Goal: Information Seeking & Learning: Learn about a topic

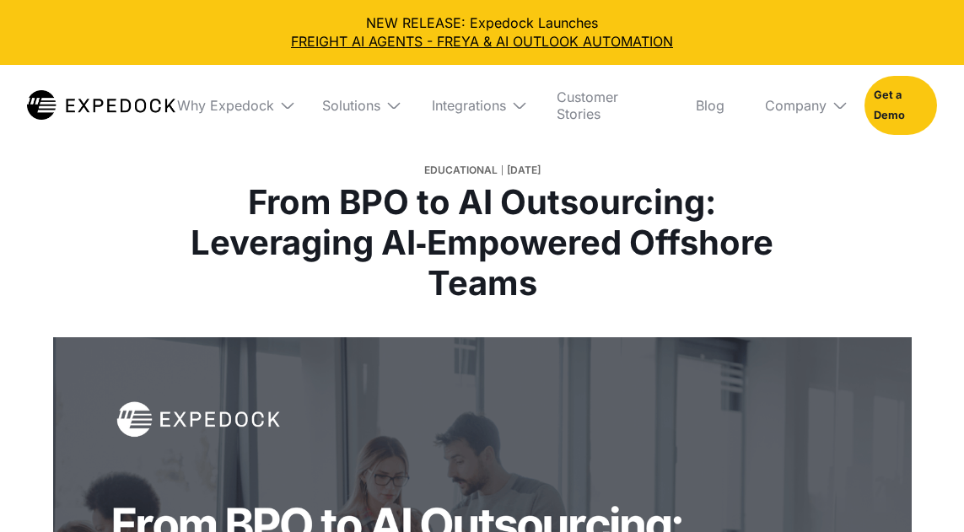
select select
click at [459, 105] on div "Integrations" at bounding box center [469, 105] width 74 height 17
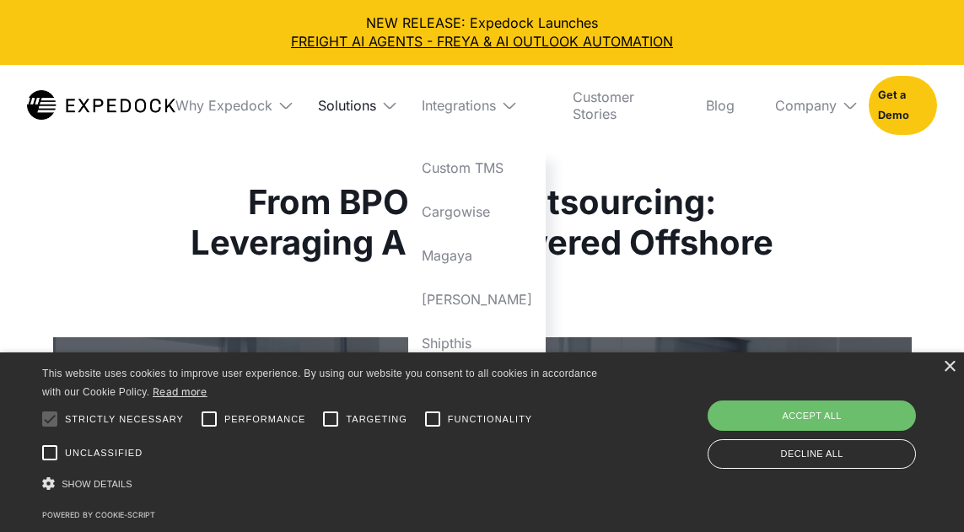
click at [365, 106] on div "Solutions" at bounding box center [347, 105] width 58 height 17
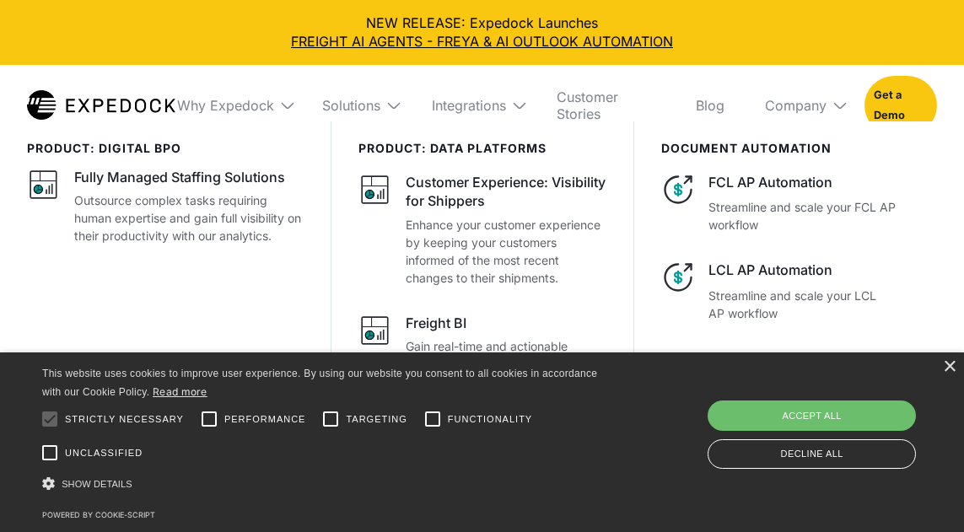
click at [949, 374] on div "× This website uses cookies to improve user experience. By using our website yo…" at bounding box center [482, 443] width 964 height 180
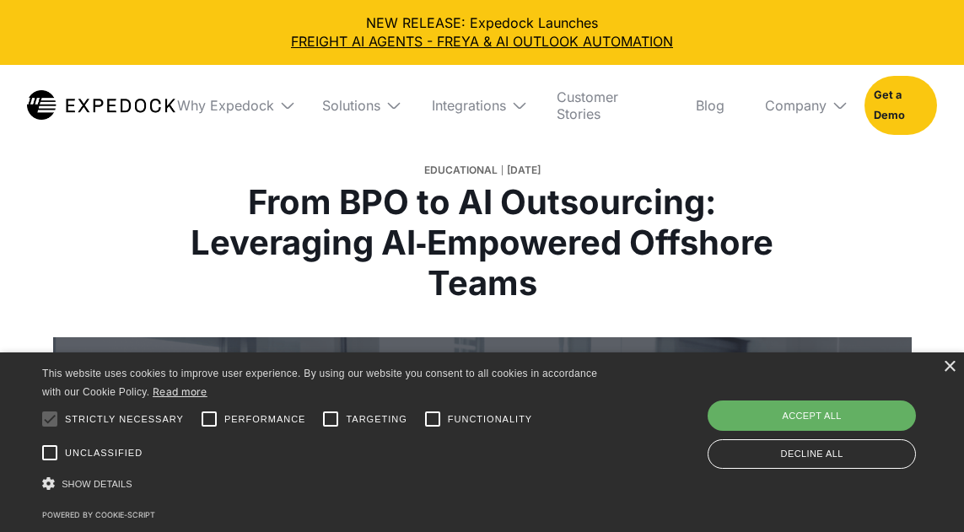
click at [781, 423] on div "Accept all" at bounding box center [812, 416] width 208 height 30
checkbox input "true"
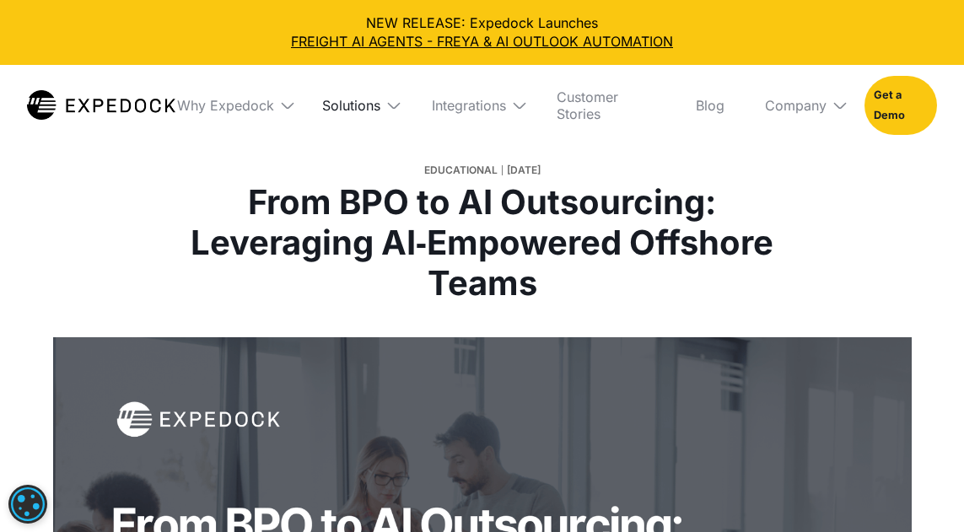
click at [369, 105] on div "Solutions" at bounding box center [351, 105] width 58 height 17
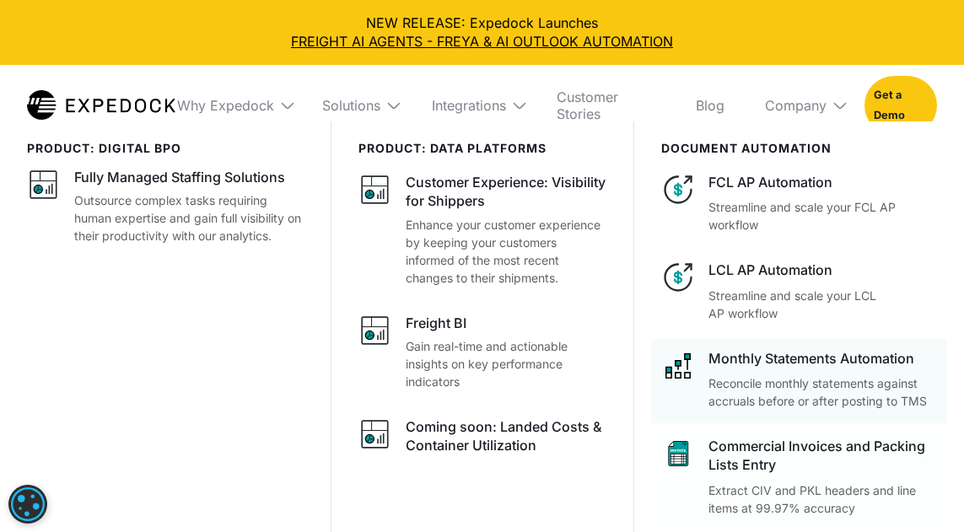
scroll to position [169, 0]
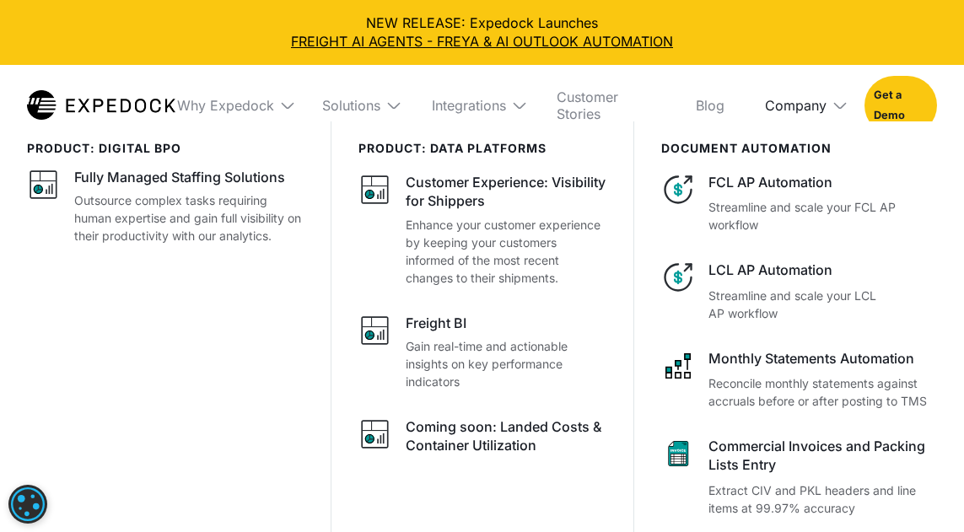
click at [788, 107] on div "Company" at bounding box center [796, 105] width 62 height 17
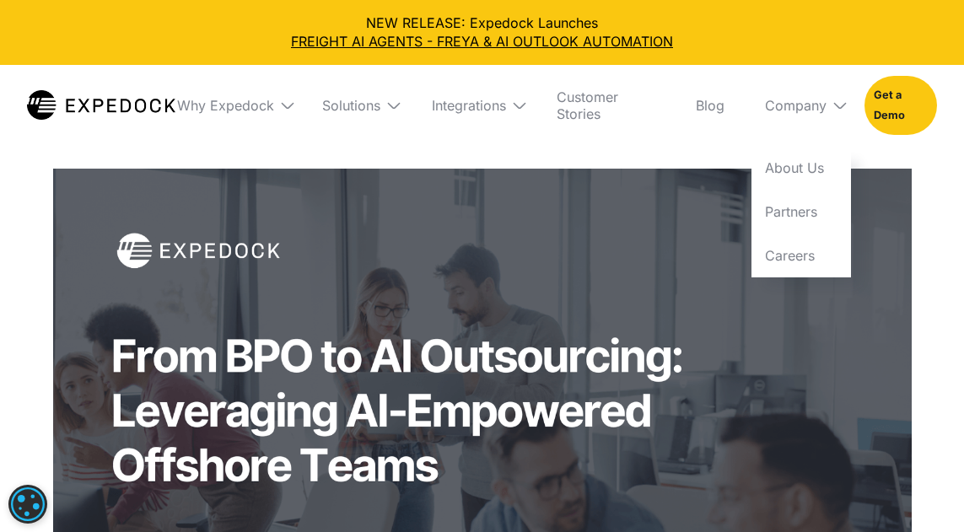
click at [515, 111] on img at bounding box center [519, 105] width 17 height 17
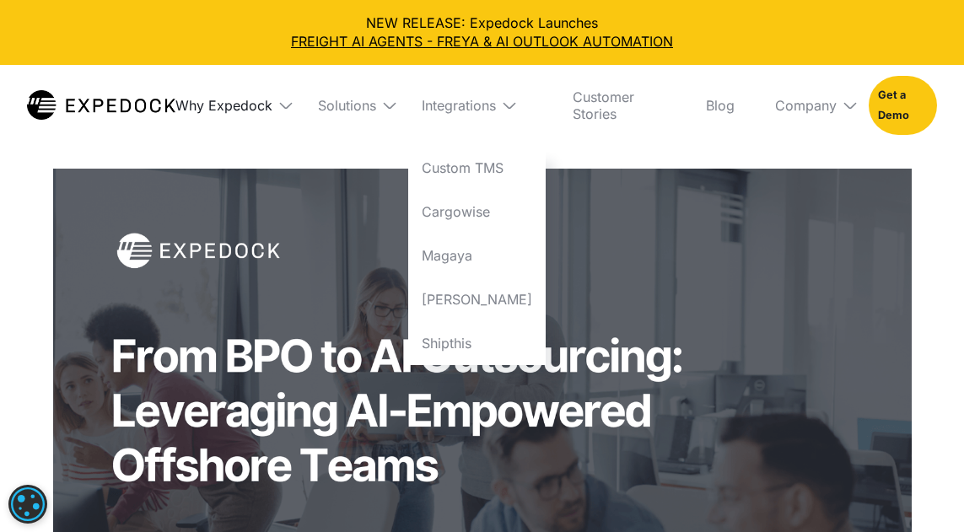
click at [240, 108] on div "Why Expedock" at bounding box center [224, 105] width 97 height 17
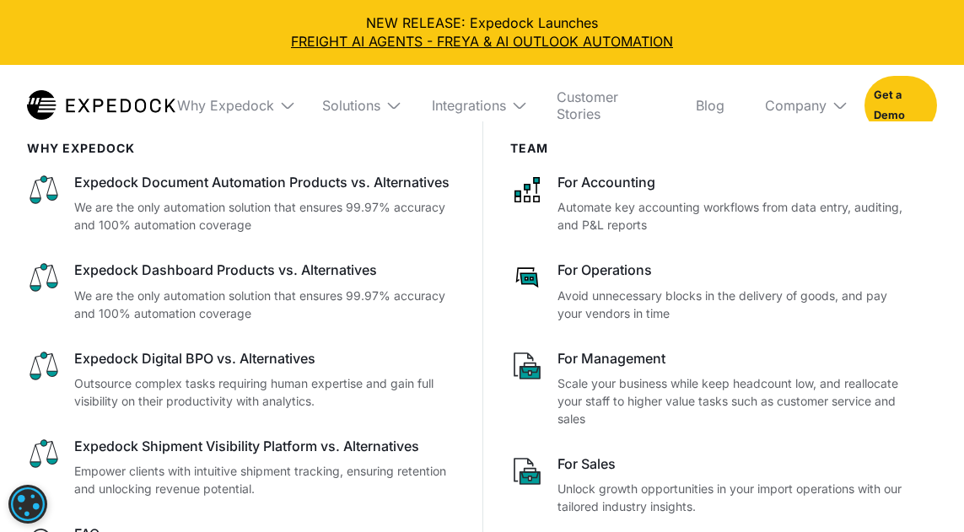
scroll to position [928, 0]
click at [211, 35] on link "FREIGHT AI AGENTS - FREYA & AI OUTLOOK AUTOMATION" at bounding box center [482, 41] width 937 height 19
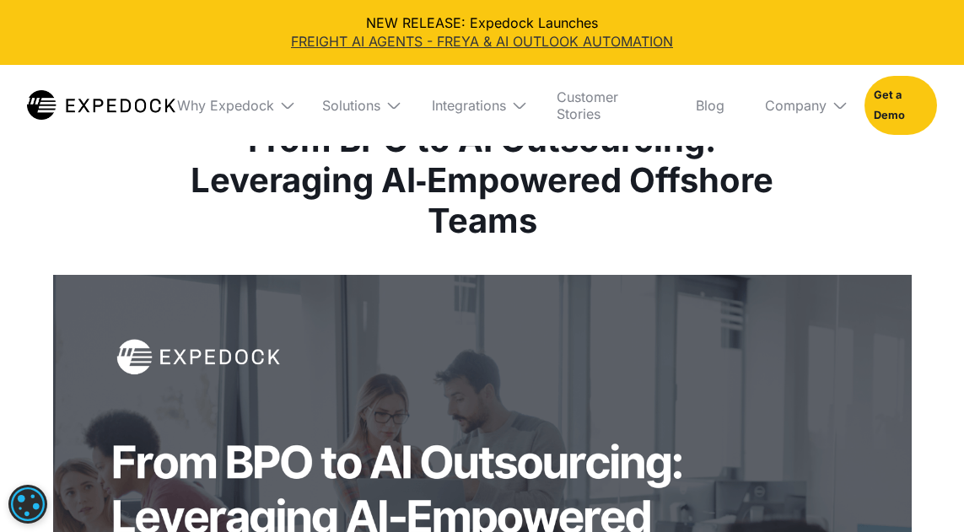
scroll to position [0, 0]
